Goal: Transaction & Acquisition: Purchase product/service

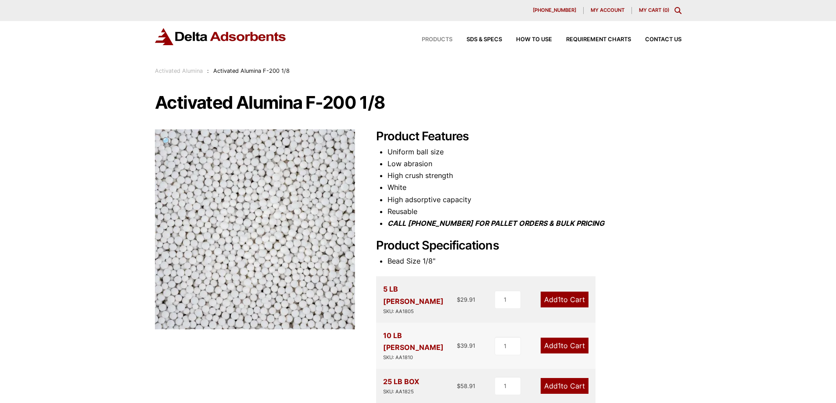
click at [444, 40] on span "Products" at bounding box center [437, 40] width 31 height 6
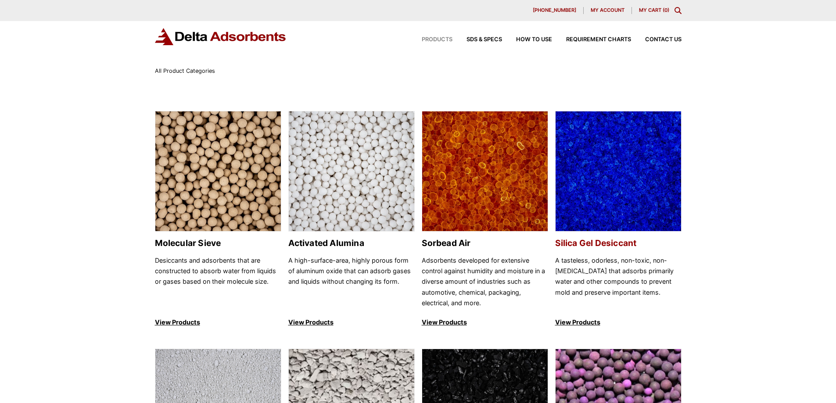
click at [590, 164] on img at bounding box center [619, 171] width 126 height 121
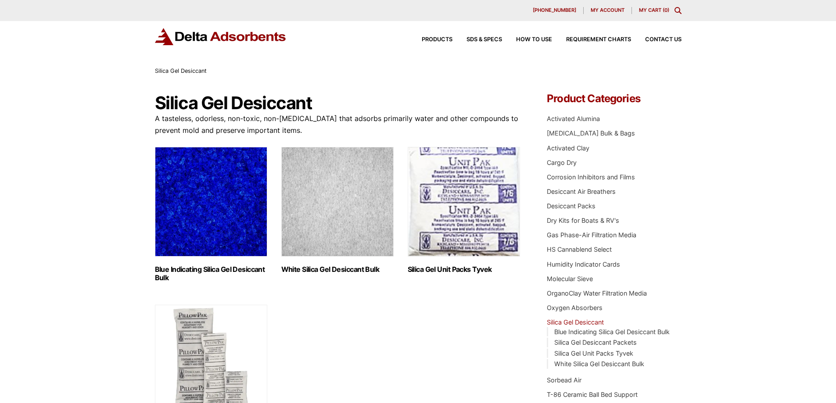
click at [303, 208] on img "Visit product category White Silica Gel Desiccant Bulk" at bounding box center [337, 202] width 112 height 110
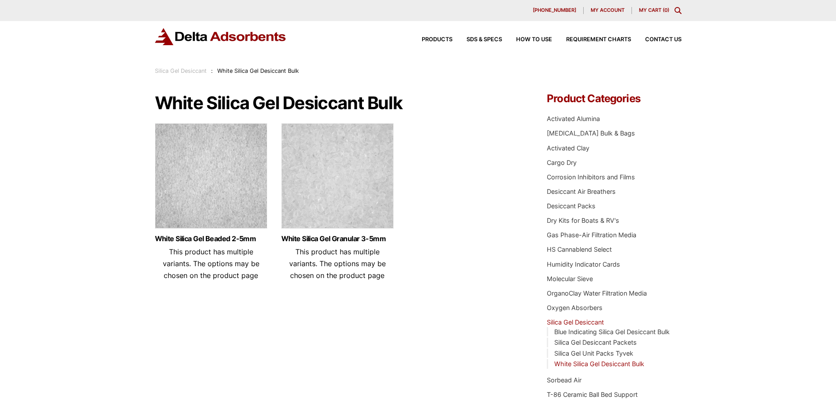
click at [214, 214] on img at bounding box center [211, 178] width 112 height 110
